Goal: Task Accomplishment & Management: Complete application form

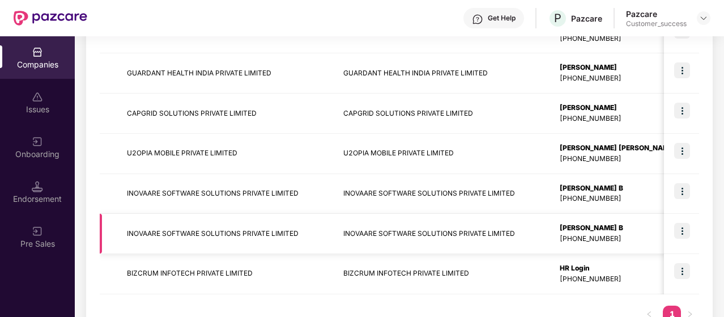
scroll to position [317, 0]
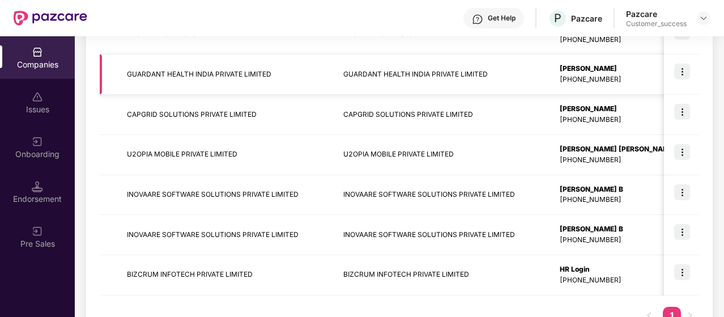
click at [683, 75] on img at bounding box center [682, 71] width 16 height 16
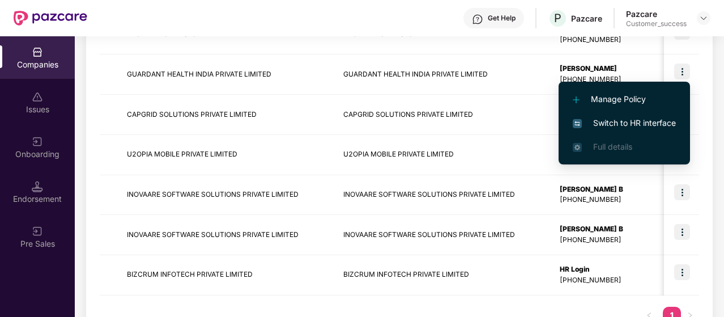
click at [627, 116] on li "Switch to HR interface" at bounding box center [623, 123] width 131 height 24
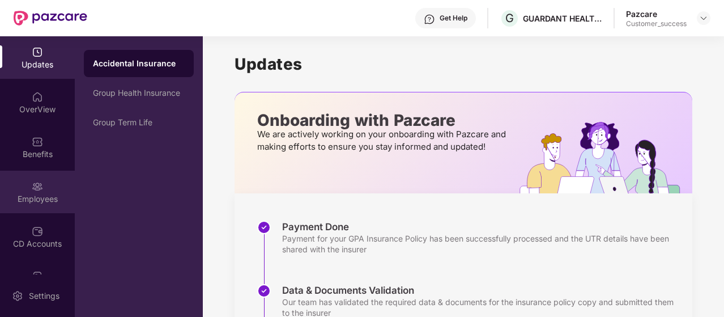
click at [37, 189] on img at bounding box center [37, 186] width 11 height 11
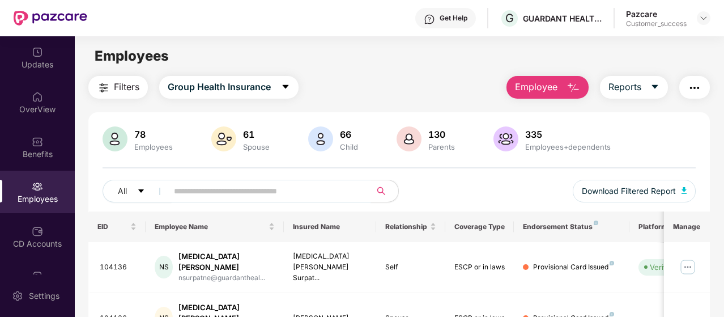
click at [203, 194] on input "text" at bounding box center [265, 190] width 182 height 17
type input "**********"
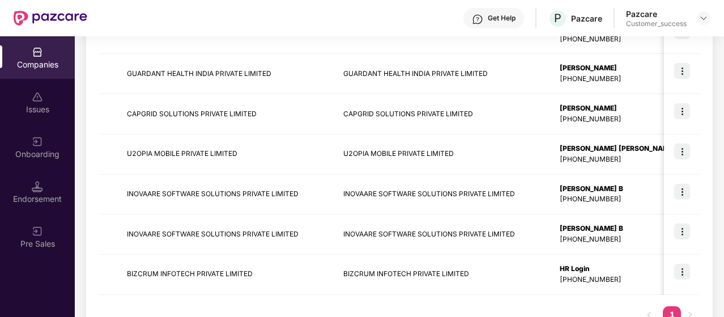
scroll to position [318, 0]
click at [682, 268] on img at bounding box center [682, 271] width 16 height 16
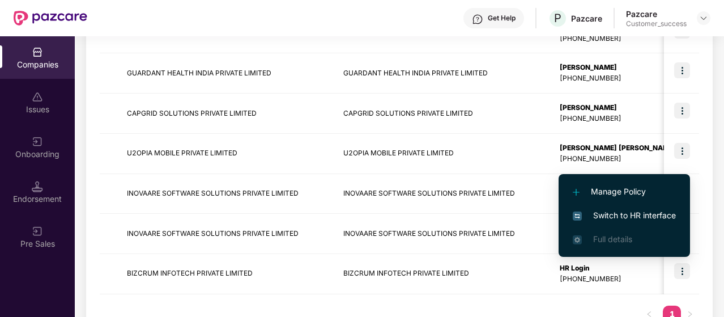
click at [614, 210] on span "Switch to HR interface" at bounding box center [624, 215] width 103 height 12
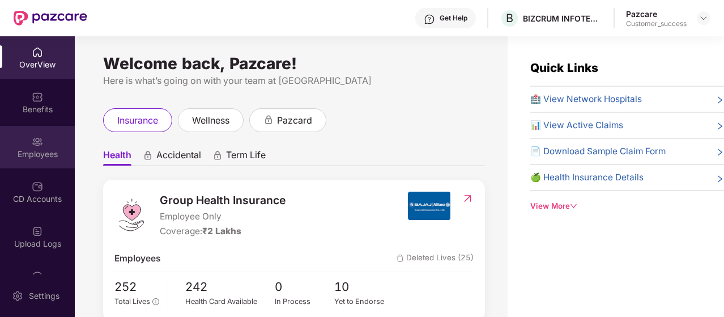
click at [42, 143] on div "Employees" at bounding box center [37, 147] width 75 height 42
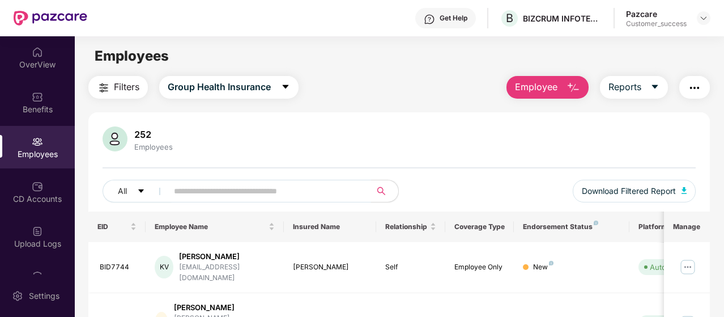
click at [263, 194] on input "text" at bounding box center [265, 190] width 182 height 17
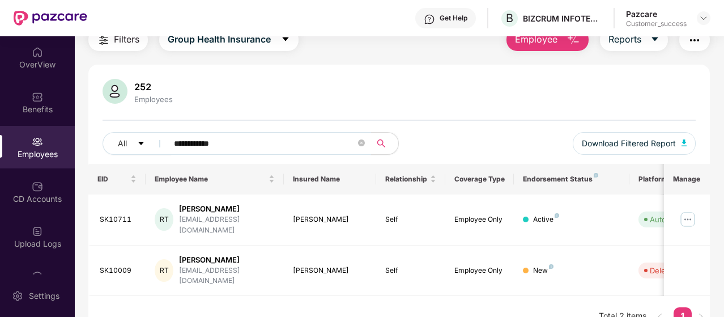
type input "**********"
click at [700, 11] on div at bounding box center [704, 18] width 14 height 14
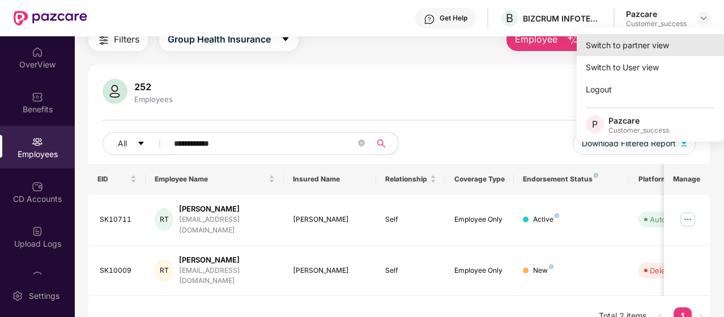
click at [623, 50] on div "Switch to partner view" at bounding box center [649, 45] width 147 height 22
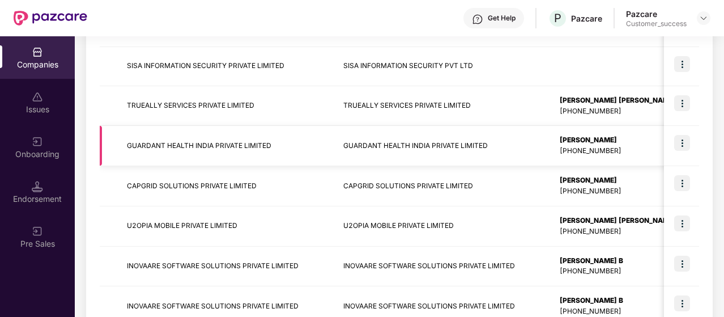
scroll to position [246, 0]
drag, startPoint x: 126, startPoint y: 142, endPoint x: 272, endPoint y: 146, distance: 146.1
click at [272, 146] on td "GUARDANT HEALTH INDIA PRIVATE LIMITED" at bounding box center [226, 146] width 216 height 40
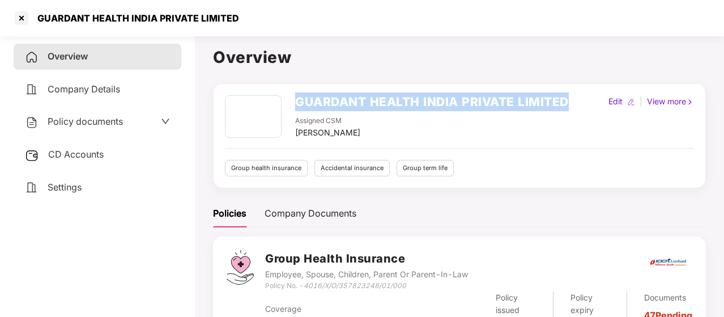
drag, startPoint x: 296, startPoint y: 100, endPoint x: 567, endPoint y: 102, distance: 271.3
click at [567, 102] on div "GUARDANT HEALTH INDIA PRIVATE LIMITED Assigned CSM [PERSON_NAME] Edit | View mo…" at bounding box center [459, 117] width 469 height 44
copy h2 "GUARDANT HEALTH INDIA PRIVATE LIMITED"
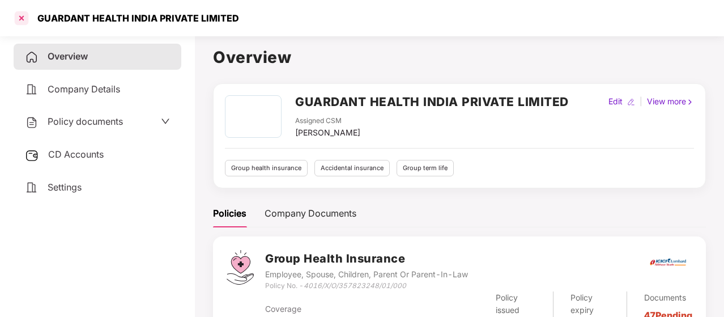
click at [20, 18] on div at bounding box center [21, 18] width 18 height 18
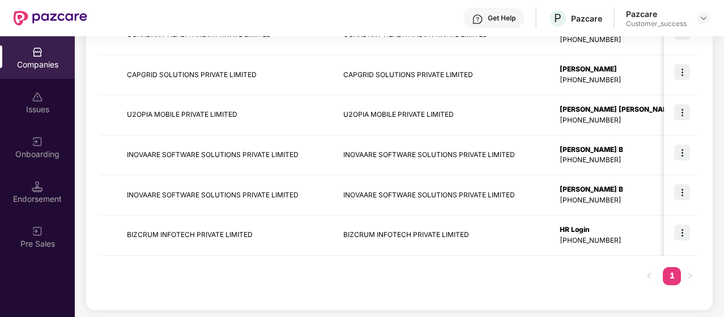
scroll to position [356, 0]
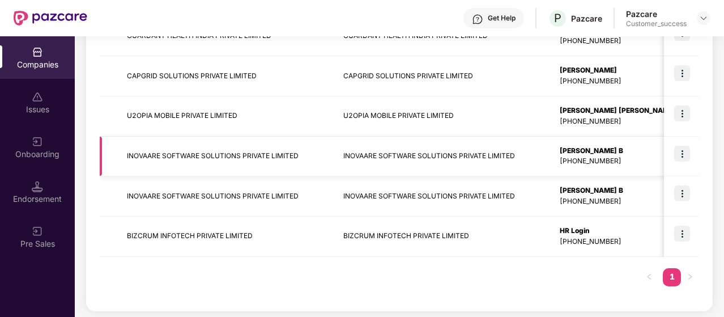
click at [246, 159] on td "INOVAARE SOFTWARE SOLUTIONS PRIVATE LIMITED" at bounding box center [226, 156] width 216 height 40
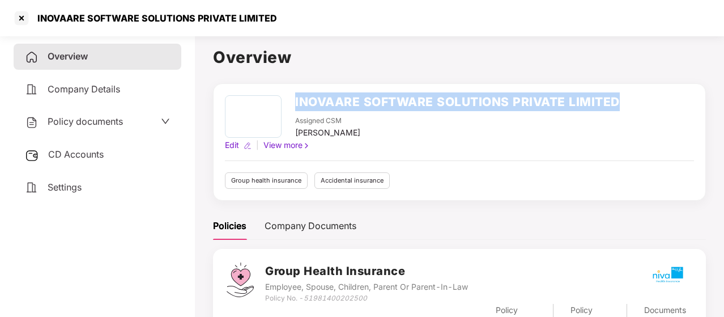
drag, startPoint x: 293, startPoint y: 100, endPoint x: 672, endPoint y: 79, distance: 378.9
click at [672, 79] on div "Overview INOVAARE SOFTWARE SOLUTIONS PRIVATE LIMITED Assigned CSM [PERSON_NAME]…" at bounding box center [459, 272] width 493 height 455
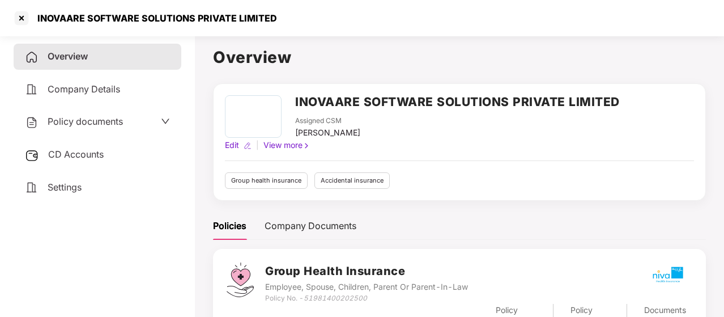
click at [441, 132] on div "Assigned CSM [PERSON_NAME]" at bounding box center [457, 127] width 324 height 23
click at [24, 19] on div at bounding box center [21, 18] width 18 height 18
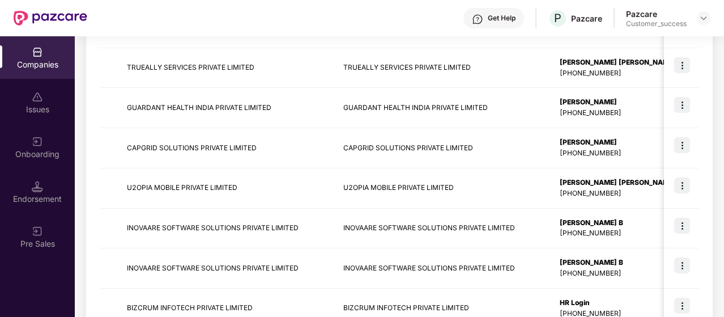
scroll to position [357, 0]
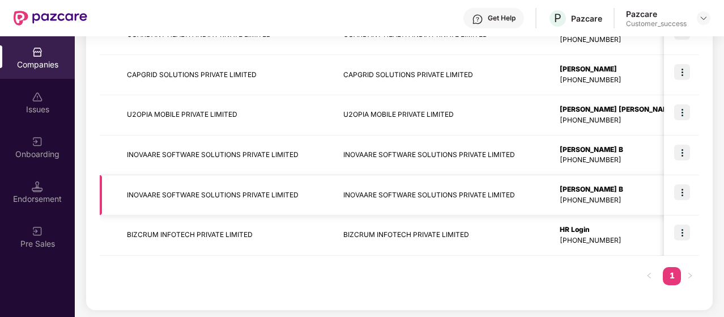
click at [227, 196] on td "INOVAARE SOFTWARE SOLUTIONS PRIVATE LIMITED" at bounding box center [226, 195] width 216 height 40
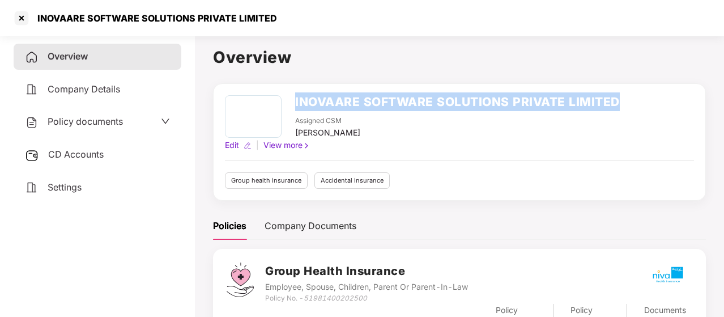
drag, startPoint x: 293, startPoint y: 102, endPoint x: 664, endPoint y: 102, distance: 370.3
click at [664, 102] on div "INOVAARE SOFTWARE SOLUTIONS PRIVATE LIMITED Assigned CSM [PERSON_NAME] Edit | V…" at bounding box center [459, 123] width 469 height 56
copy h2 "INOVAARE SOFTWARE SOLUTIONS PRIVATE LIMITED"
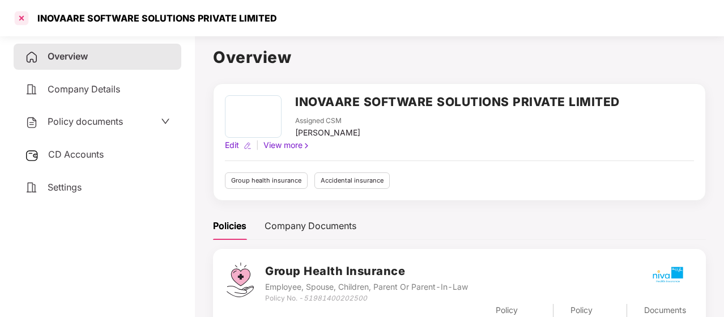
click at [20, 17] on div at bounding box center [21, 18] width 18 height 18
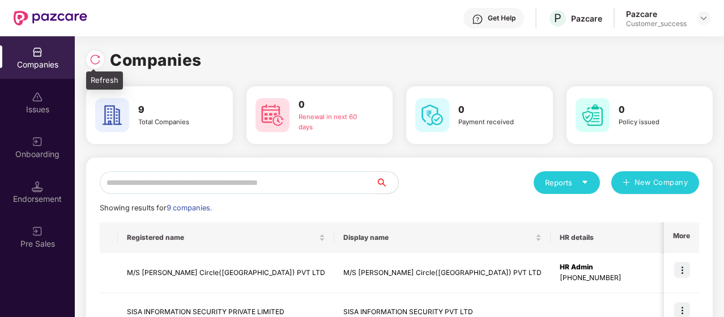
click at [96, 55] on img at bounding box center [94, 59] width 11 height 11
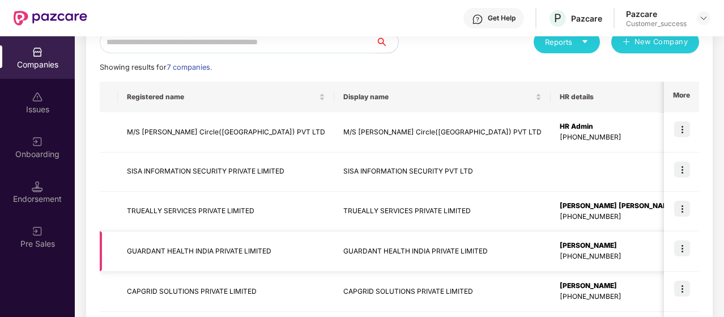
scroll to position [126, 0]
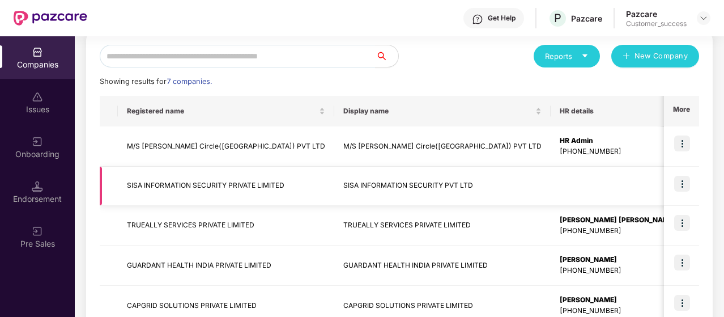
click at [550, 192] on td at bounding box center [617, 185] width 134 height 39
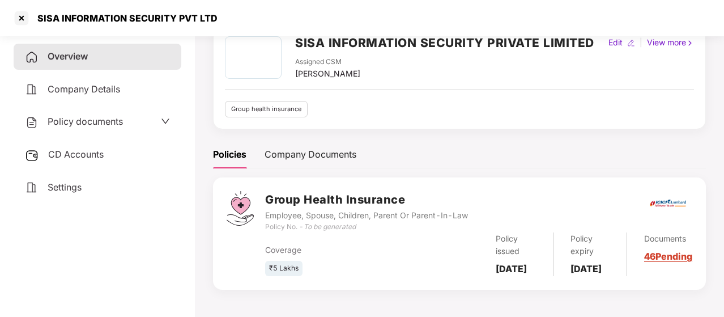
scroll to position [72, 0]
click at [670, 256] on link "46 Pending" at bounding box center [668, 255] width 48 height 11
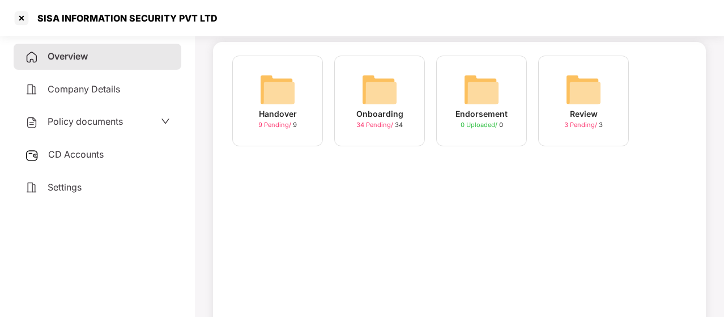
click at [274, 87] on img at bounding box center [277, 89] width 36 height 36
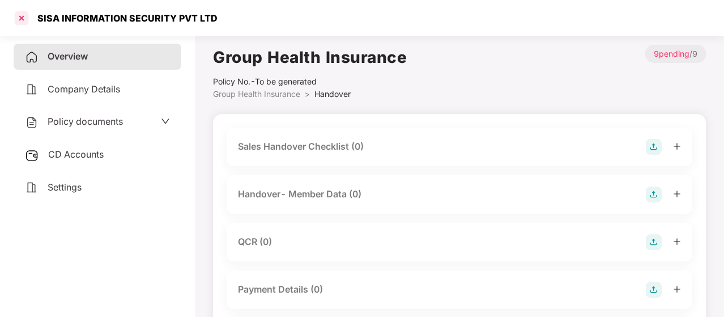
click at [20, 18] on div at bounding box center [21, 18] width 18 height 18
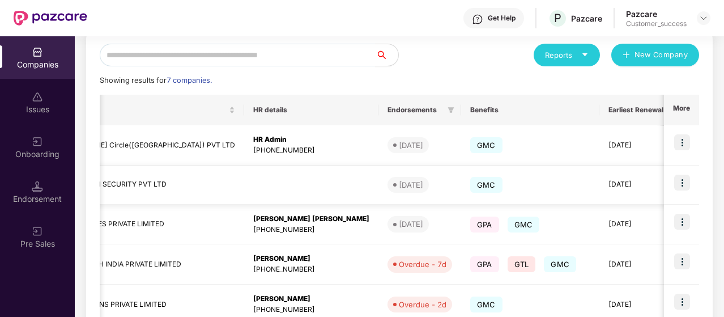
scroll to position [0, 413]
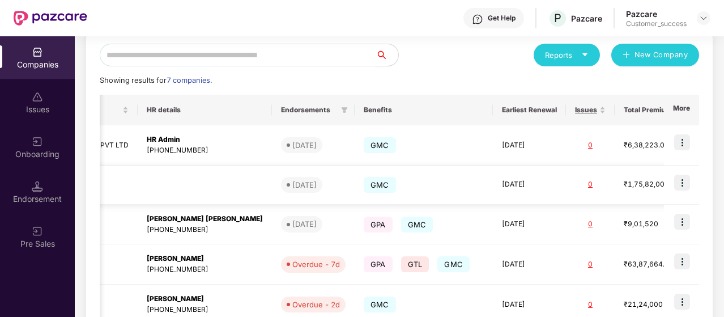
click at [685, 180] on img at bounding box center [682, 182] width 16 height 16
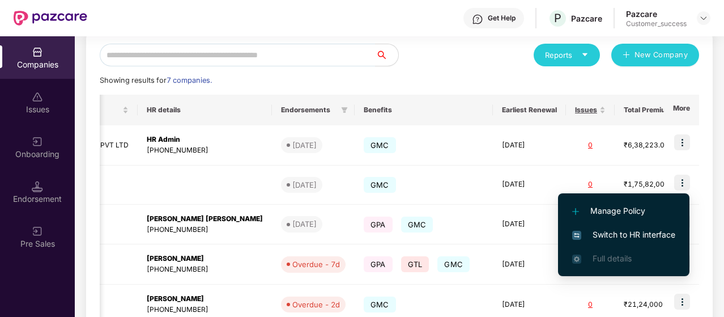
click at [623, 206] on span "Manage Policy" at bounding box center [623, 210] width 103 height 12
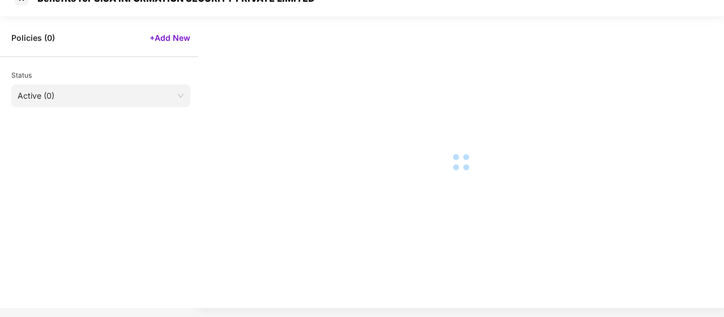
scroll to position [19, 0]
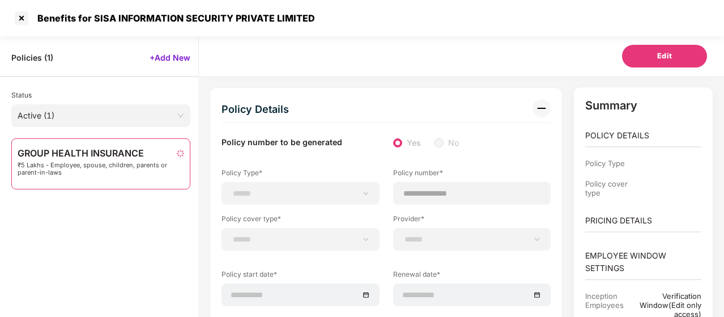
select select "**********"
type input "**********"
type input "***"
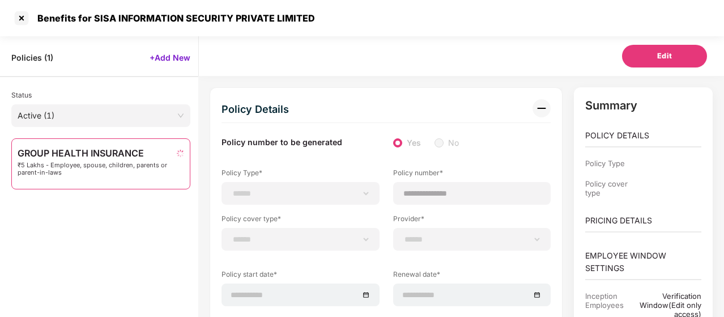
type input "**"
type input "****"
type input "*"
type input "**"
select select "*****"
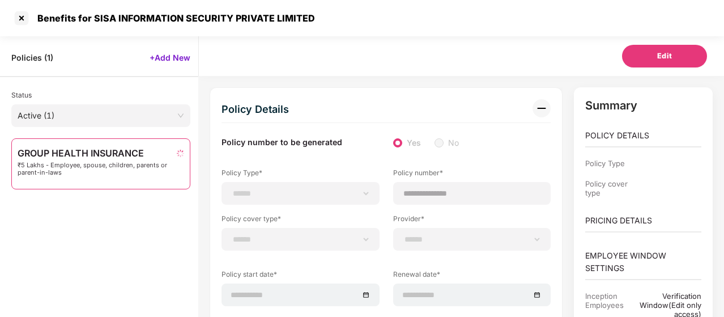
type input "******"
type input "**********"
select select "******"
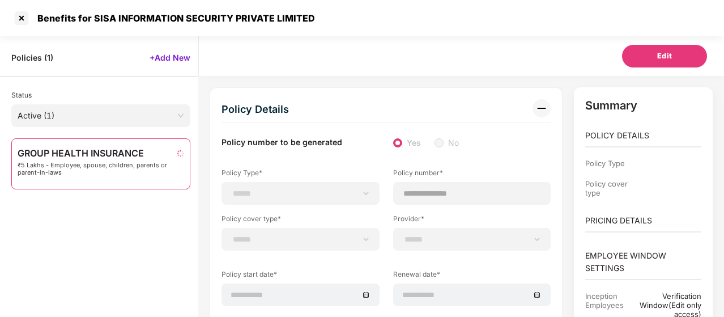
type input "*****"
select select "********"
select select "**********"
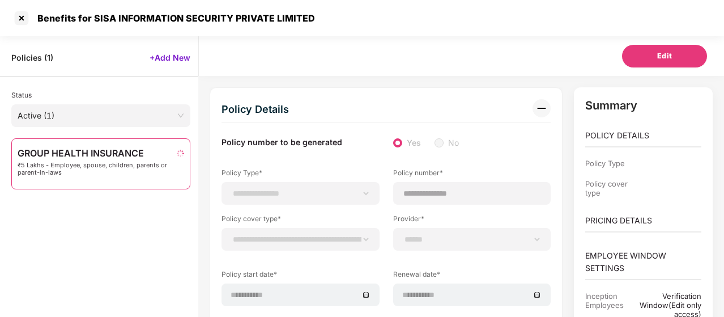
select select "*"
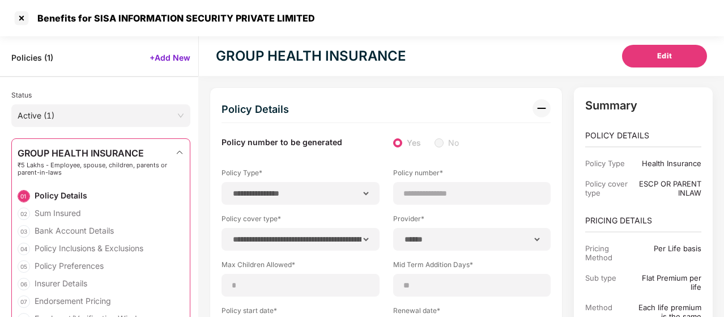
select select "*****"
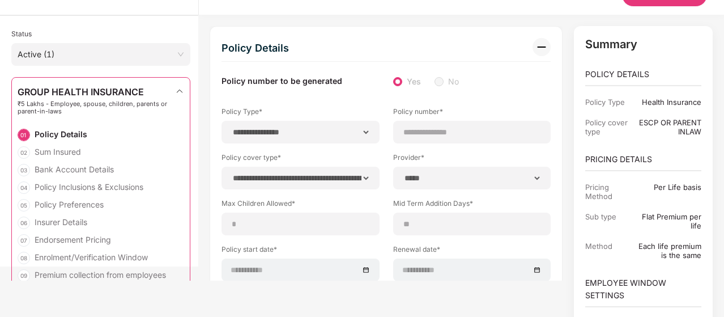
scroll to position [0, 0]
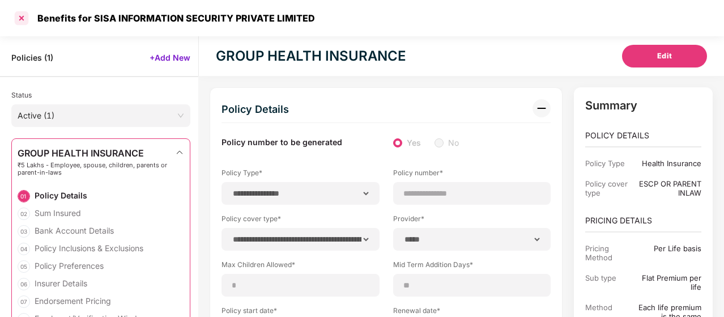
click at [22, 18] on div at bounding box center [21, 18] width 18 height 18
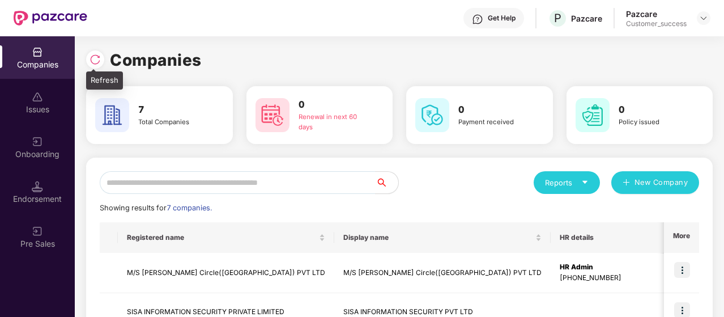
click at [93, 61] on img at bounding box center [94, 59] width 11 height 11
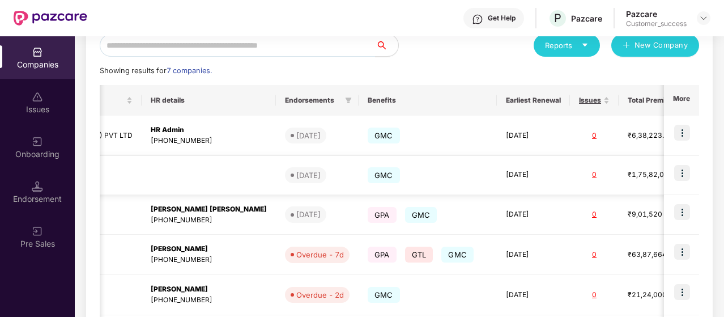
scroll to position [0, 413]
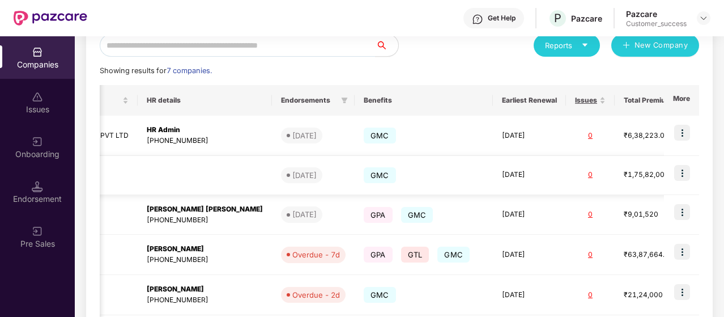
click at [689, 170] on img at bounding box center [682, 173] width 16 height 16
click at [493, 177] on td "[DATE]" at bounding box center [529, 175] width 73 height 39
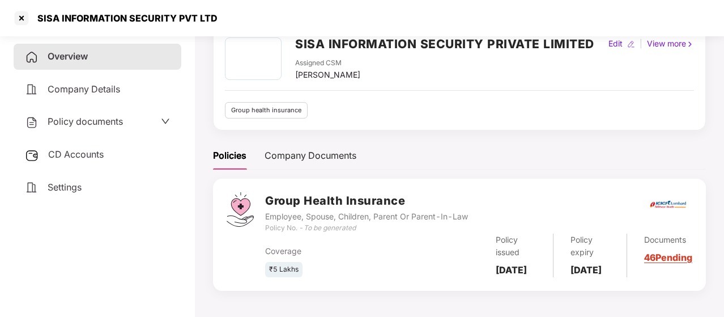
scroll to position [72, 0]
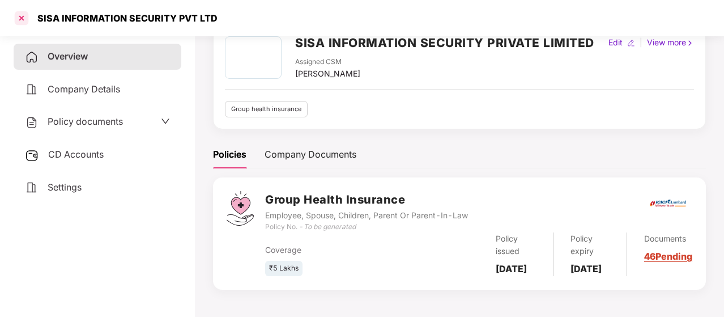
click at [19, 20] on div at bounding box center [21, 18] width 18 height 18
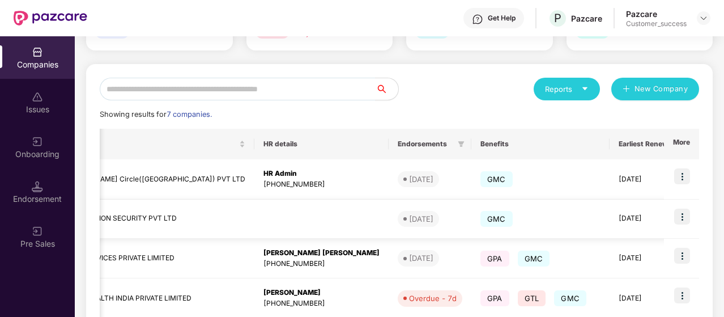
scroll to position [0, 413]
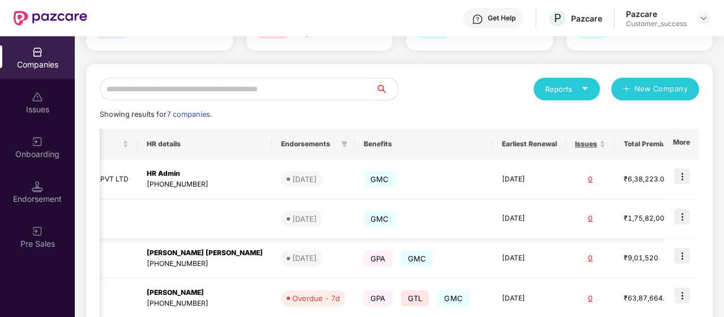
click at [614, 225] on td "₹1,75,82,000" at bounding box center [651, 218] width 75 height 39
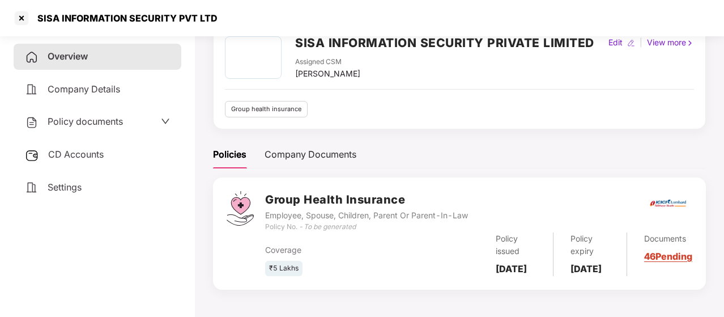
scroll to position [57, 0]
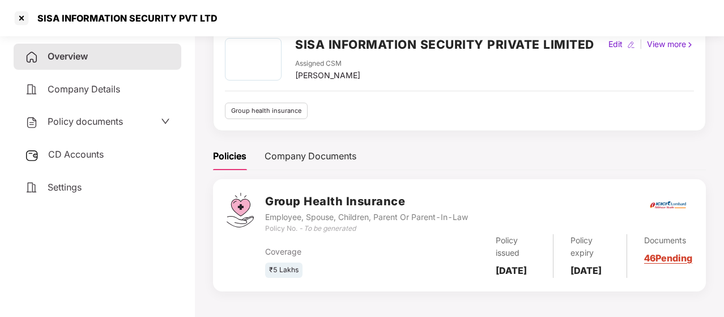
click at [109, 121] on span "Policy documents" at bounding box center [85, 121] width 75 height 11
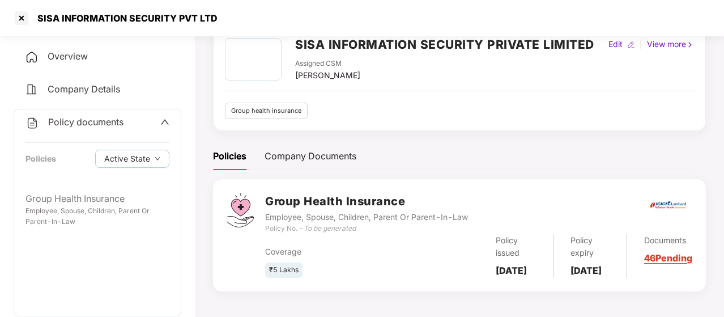
click at [109, 121] on span "Policy documents" at bounding box center [85, 121] width 75 height 11
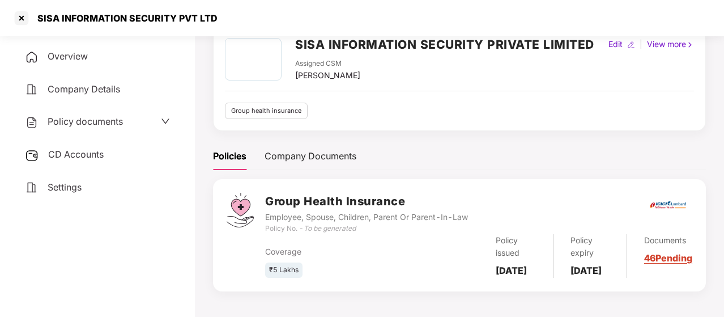
click at [91, 82] on div "Company Details" at bounding box center [98, 89] width 168 height 26
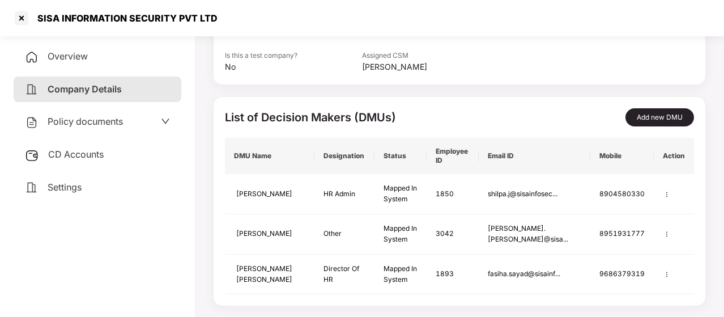
scroll to position [285, 0]
click at [28, 11] on div at bounding box center [21, 18] width 18 height 18
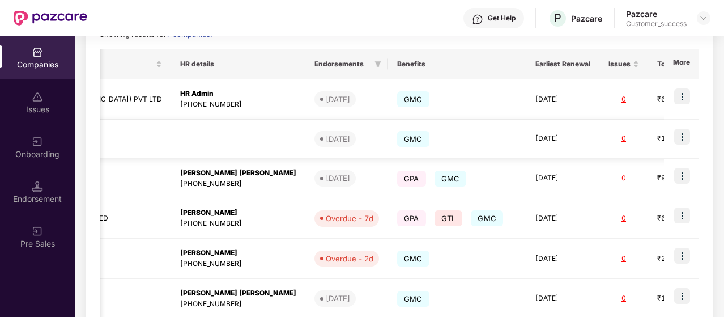
scroll to position [0, 413]
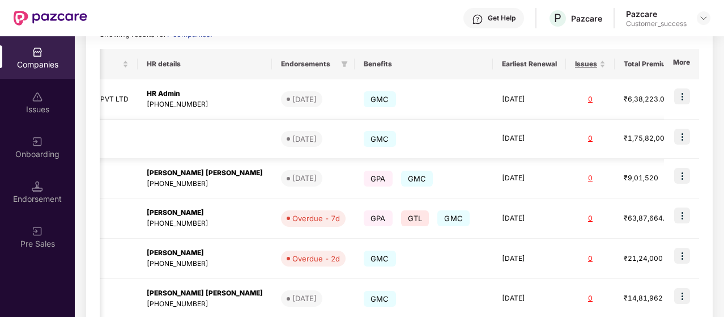
click at [683, 139] on img at bounding box center [682, 137] width 16 height 16
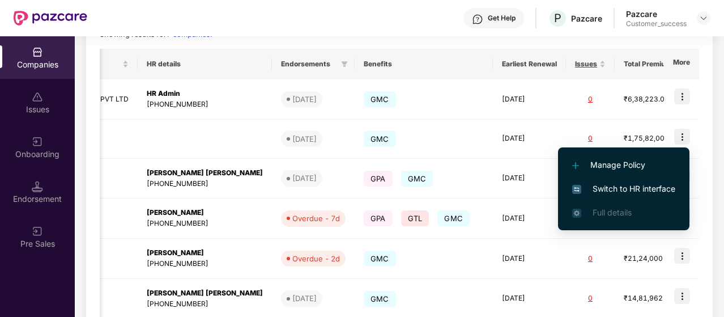
click at [637, 187] on span "Switch to HR interface" at bounding box center [623, 188] width 103 height 12
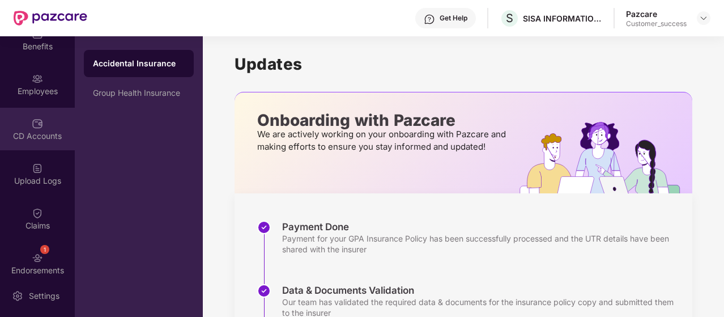
scroll to position [164, 0]
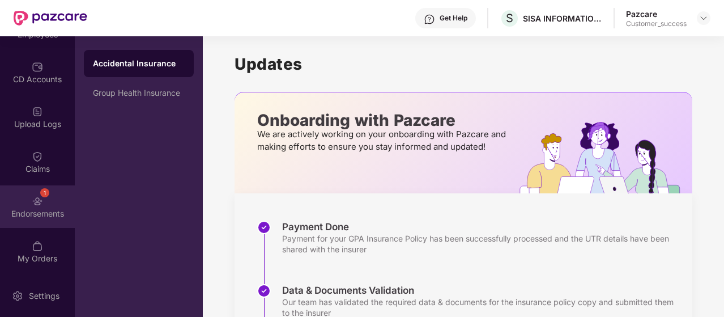
click at [40, 196] on img at bounding box center [37, 200] width 11 height 11
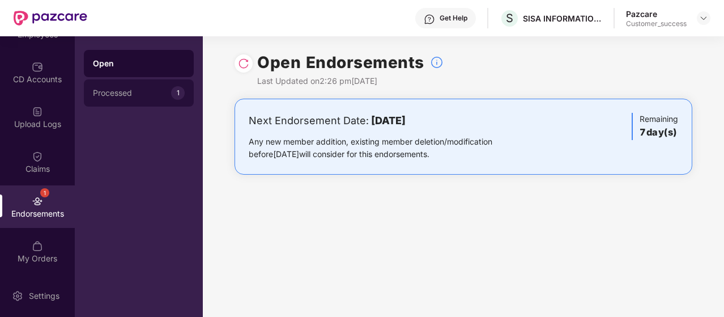
click at [129, 91] on div "Processed" at bounding box center [132, 92] width 78 height 9
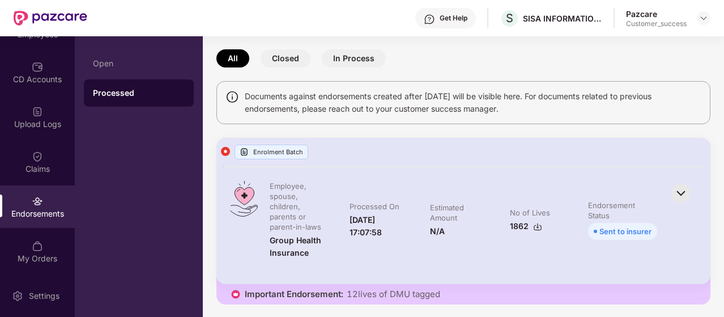
scroll to position [45, 0]
click at [680, 183] on img at bounding box center [680, 193] width 25 height 25
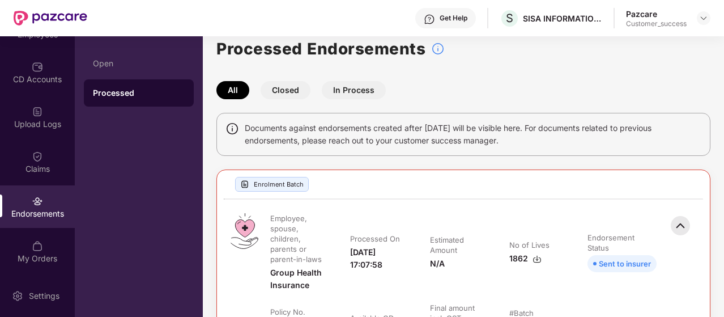
scroll to position [0, 0]
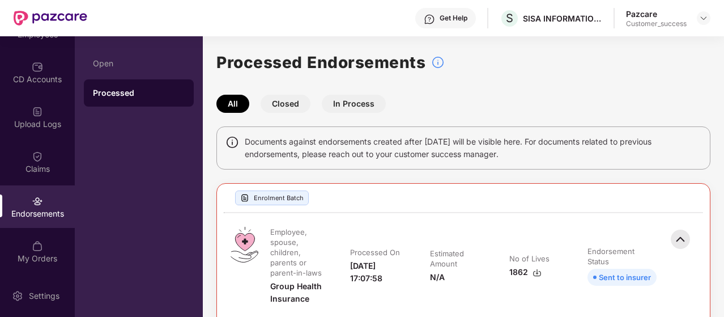
click at [345, 106] on button "In Process" at bounding box center [354, 104] width 64 height 18
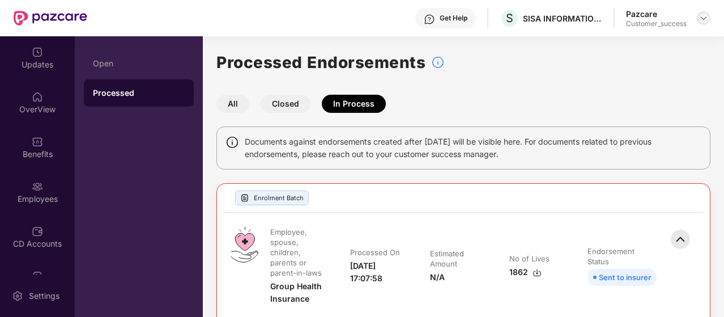
click at [701, 18] on img at bounding box center [703, 18] width 9 height 9
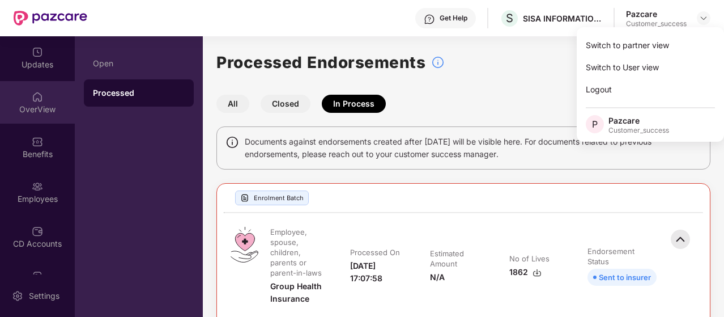
click at [34, 97] on img at bounding box center [37, 96] width 11 height 11
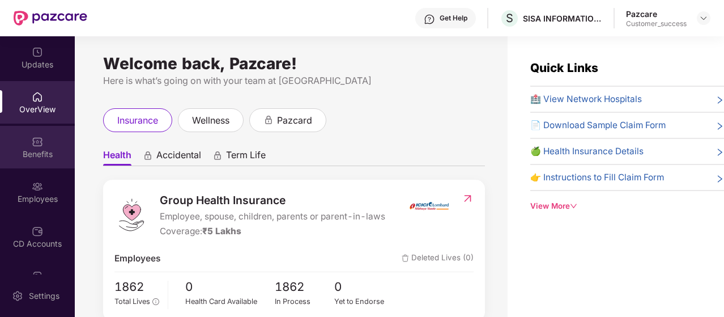
click at [34, 166] on div "Benefits" at bounding box center [37, 147] width 75 height 42
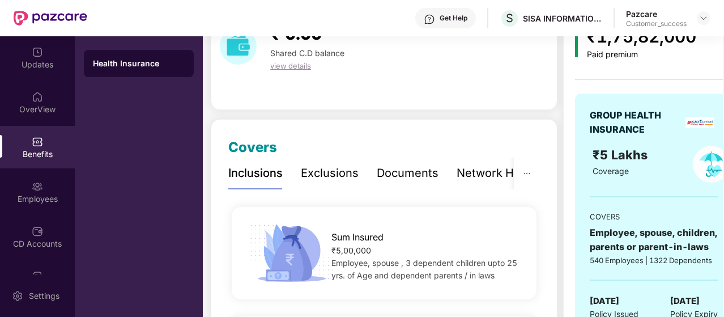
scroll to position [71, 0]
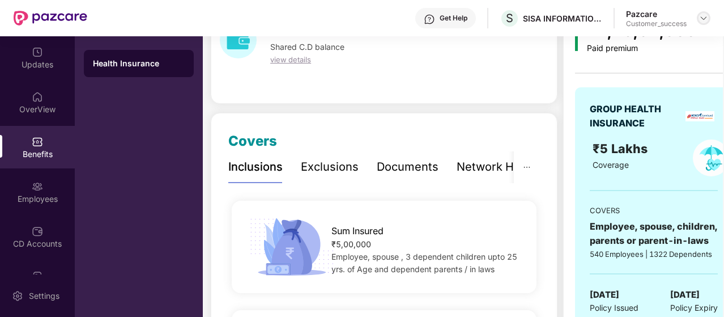
click at [706, 17] on img at bounding box center [703, 18] width 9 height 9
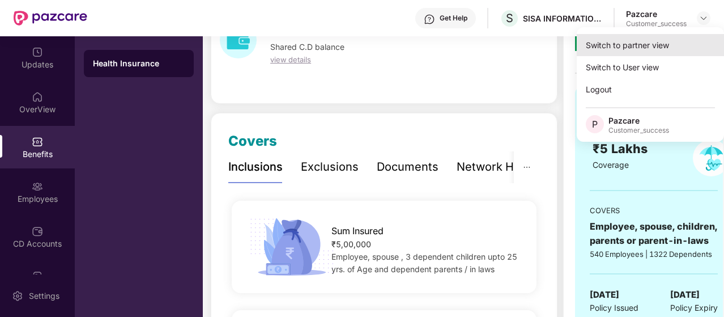
click at [647, 38] on div "Switch to partner view" at bounding box center [649, 45] width 147 height 22
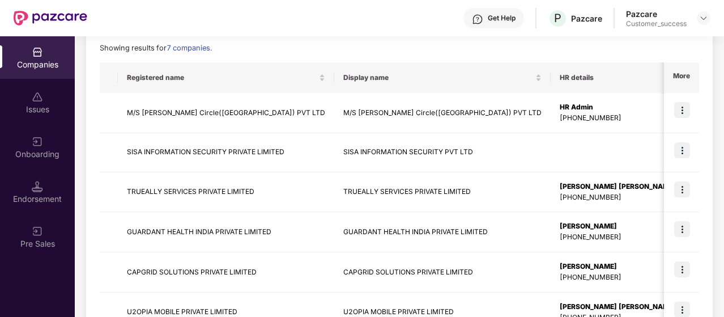
scroll to position [218, 0]
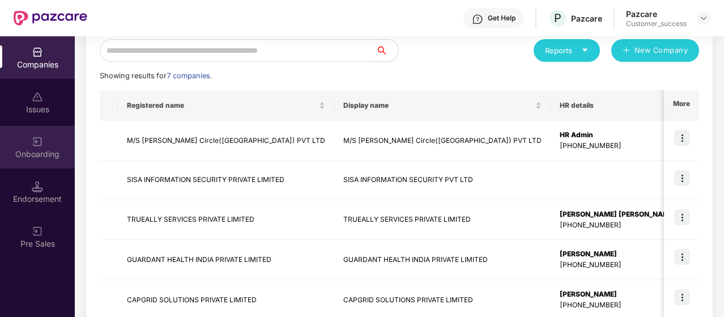
click at [19, 150] on div "Onboarding" at bounding box center [37, 153] width 75 height 11
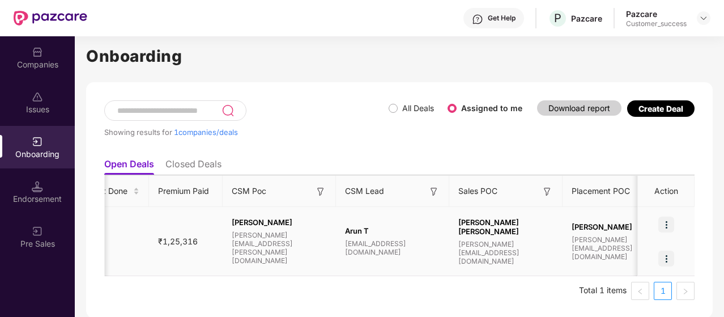
scroll to position [0, 817]
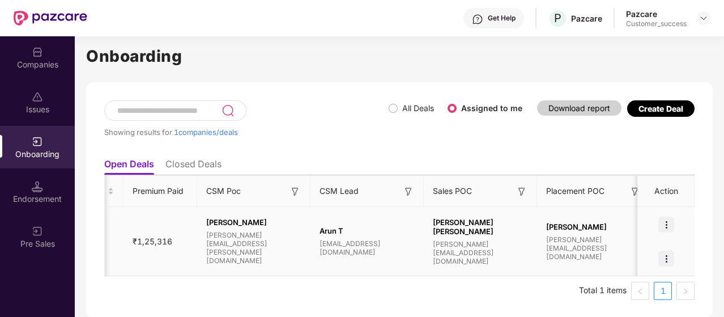
click at [670, 223] on img at bounding box center [666, 224] width 16 height 16
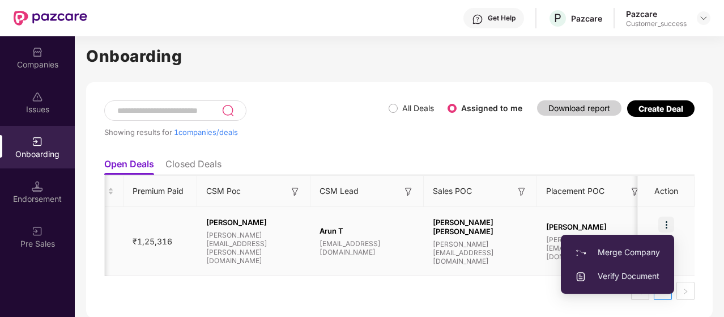
click at [636, 274] on span "Verify Document" at bounding box center [617, 276] width 85 height 12
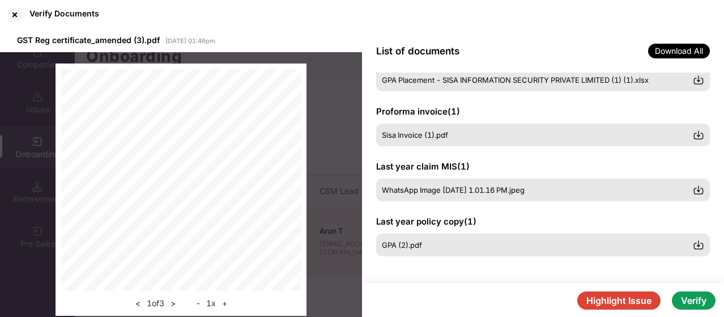
scroll to position [0, 0]
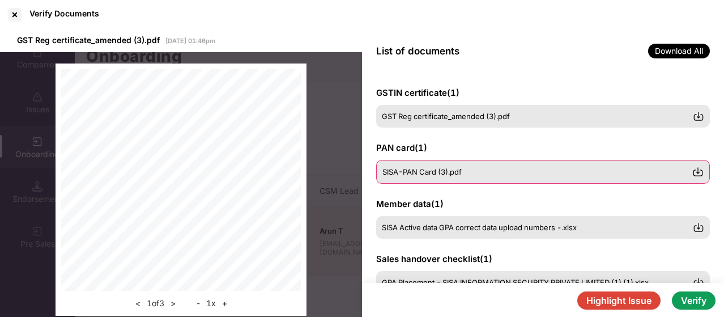
click at [492, 165] on div "SISA-PAN Card (3).pdf" at bounding box center [543, 172] width 334 height 24
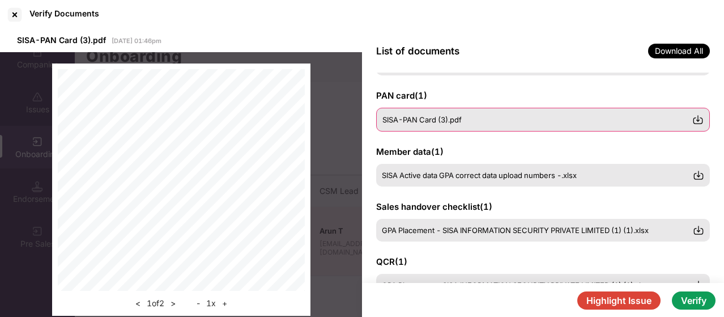
scroll to position [54, 0]
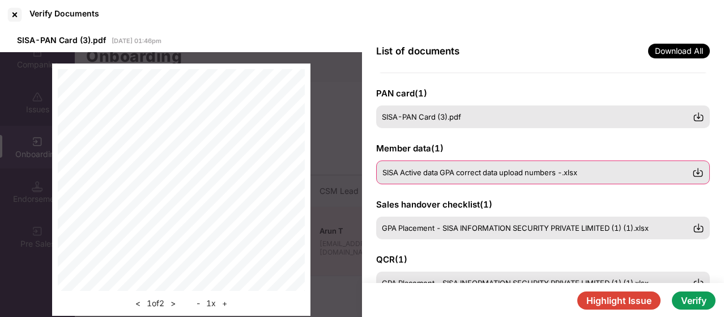
click at [493, 166] on div "SISA Active data GPA correct data upload numbers -.xlsx" at bounding box center [543, 172] width 334 height 24
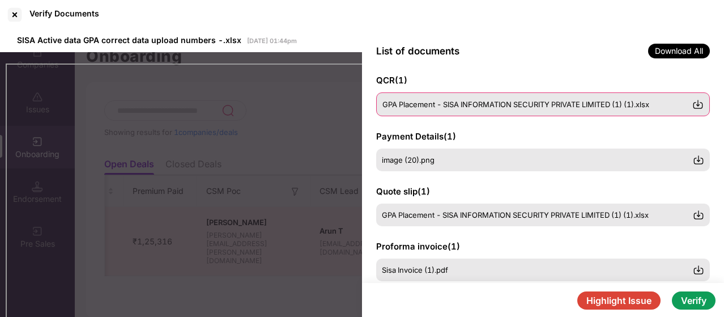
scroll to position [233, 0]
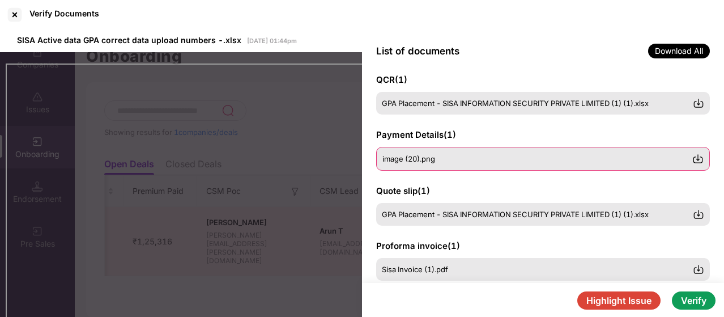
click at [455, 164] on div "image (20).png" at bounding box center [543, 159] width 334 height 24
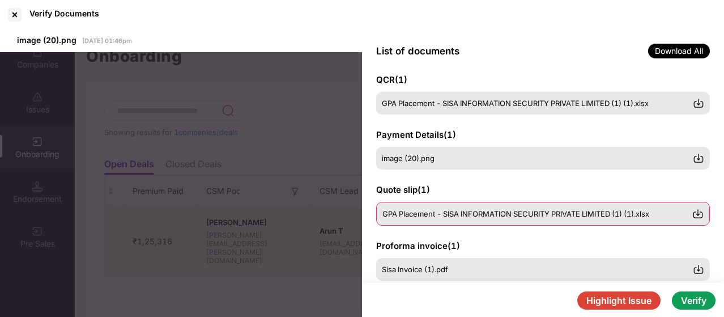
click at [472, 215] on span "GPA Placement - SISA INFORMATION SECURITY PRIVATE LIMITED (1) (1).xlsx" at bounding box center [515, 213] width 267 height 9
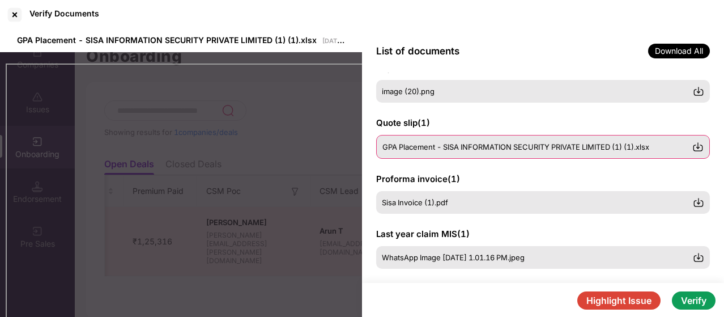
scroll to position [300, 0]
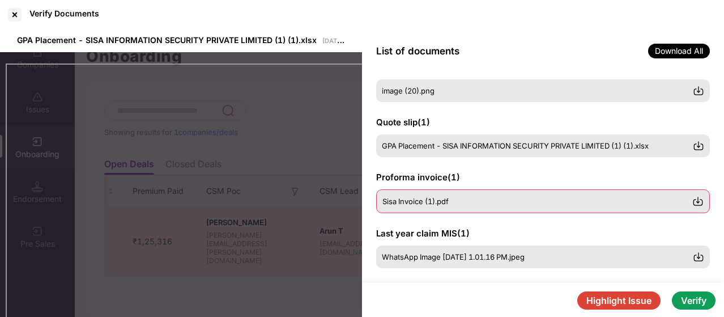
click at [475, 194] on div "Sisa Invoice (1).pdf" at bounding box center [543, 201] width 334 height 24
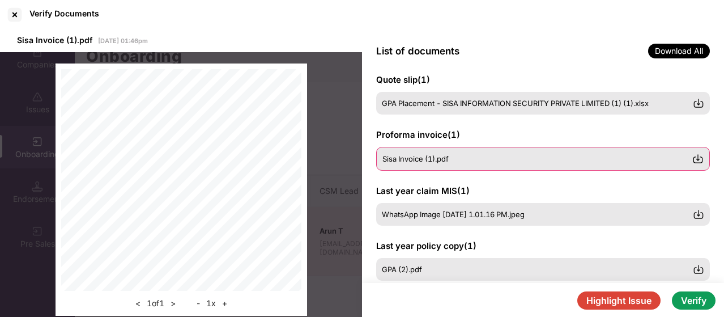
scroll to position [368, 0]
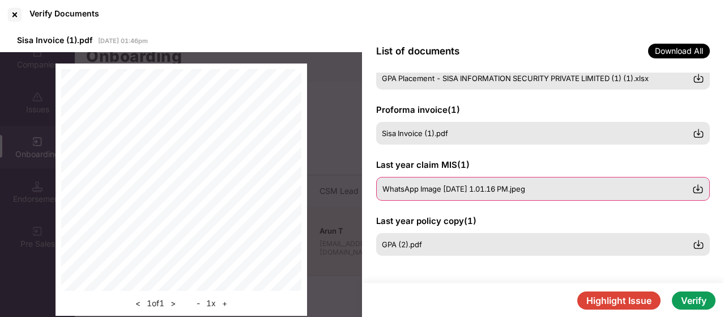
click at [492, 187] on span "WhatsApp Image 2025-09-22 at 1.01.16 PM.jpeg" at bounding box center [453, 188] width 143 height 9
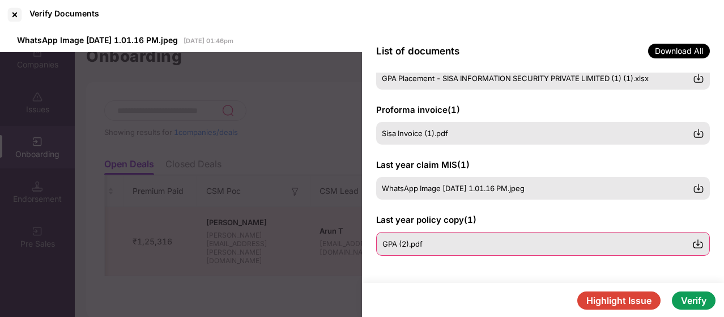
click at [490, 250] on div "GPA (2).pdf" at bounding box center [543, 244] width 334 height 24
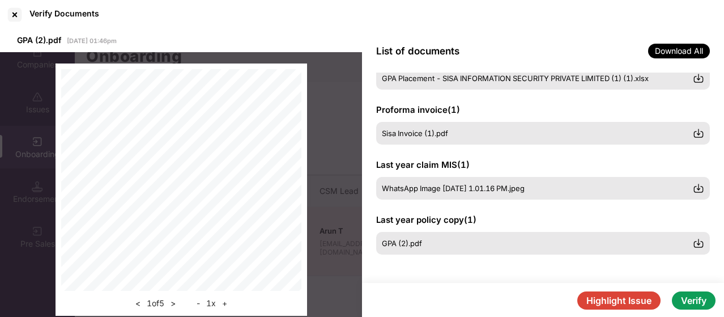
scroll to position [367, 0]
click at [703, 297] on button "Verify" at bounding box center [694, 300] width 44 height 18
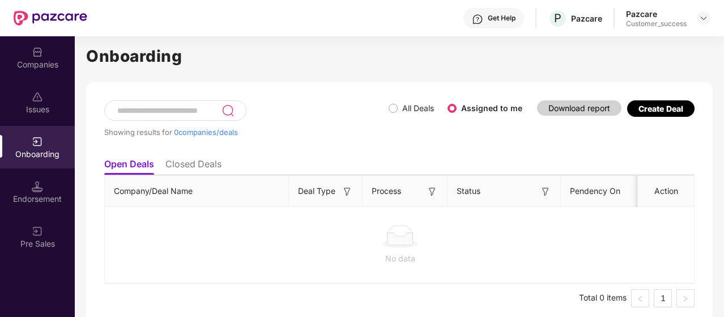
scroll to position [0, 0]
